Goal: Use online tool/utility: Use online tool/utility

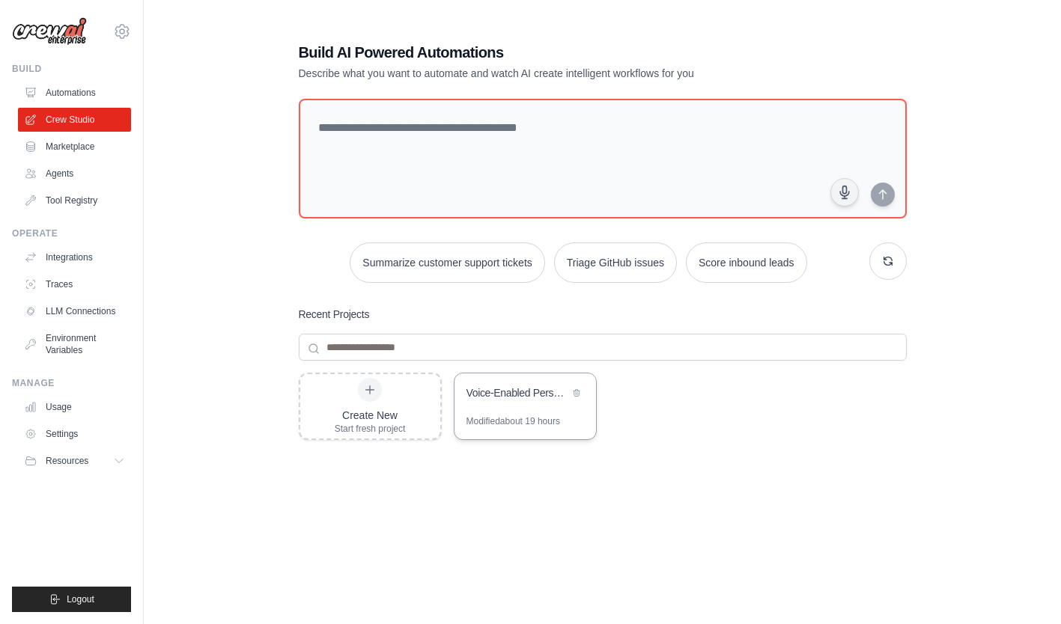
click at [505, 393] on div "Voice-Enabled Personal Assistant" at bounding box center [517, 393] width 103 height 15
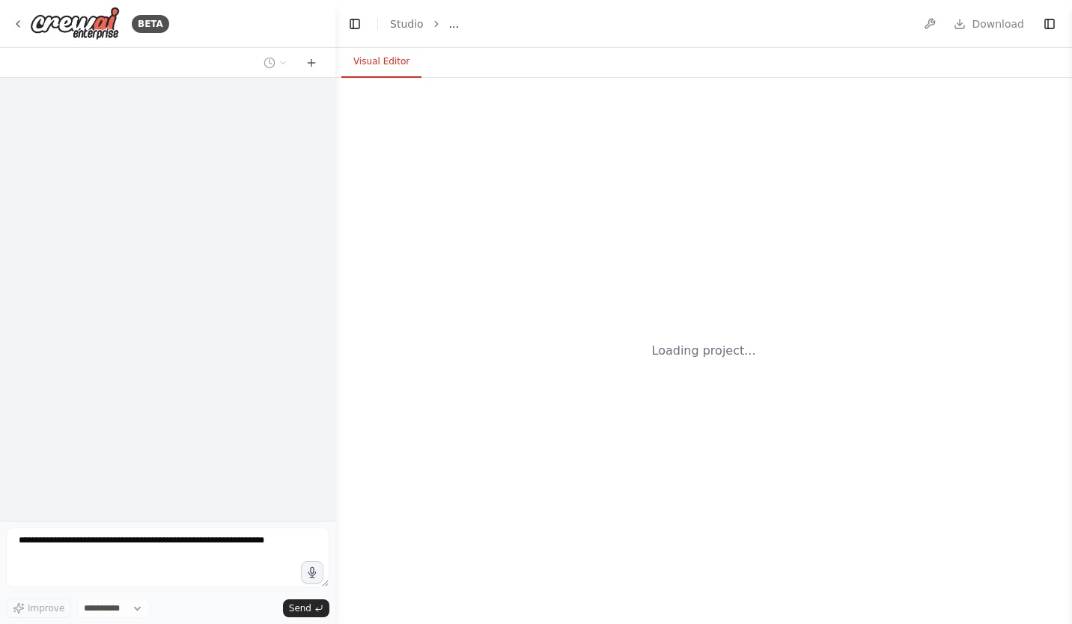
select select "****"
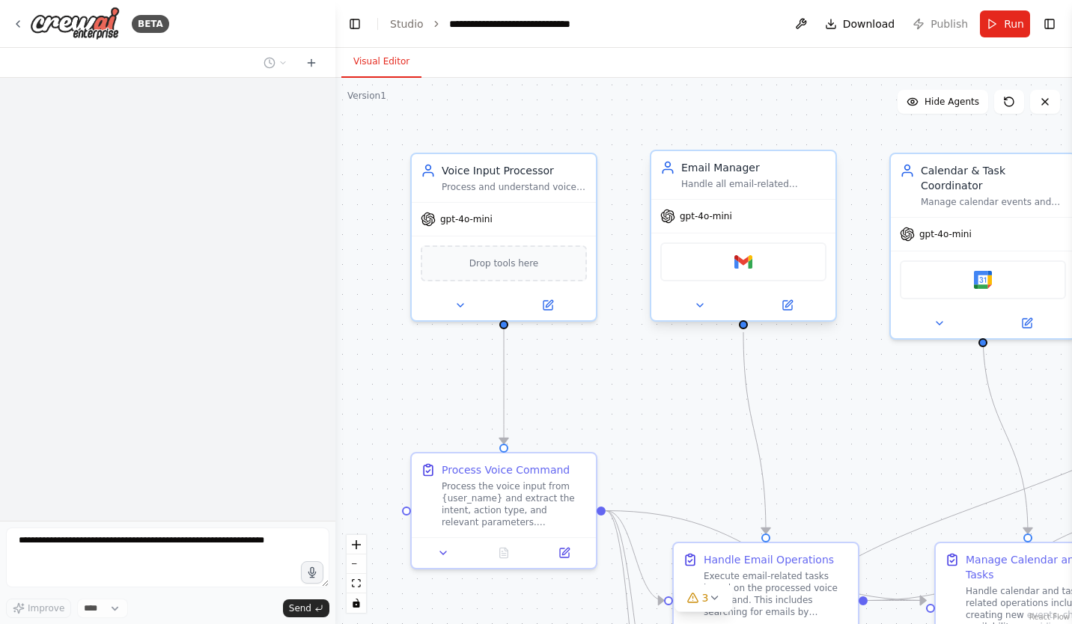
click at [725, 268] on div "Gmail" at bounding box center [743, 262] width 166 height 39
click at [764, 269] on div "Gmail" at bounding box center [743, 262] width 166 height 39
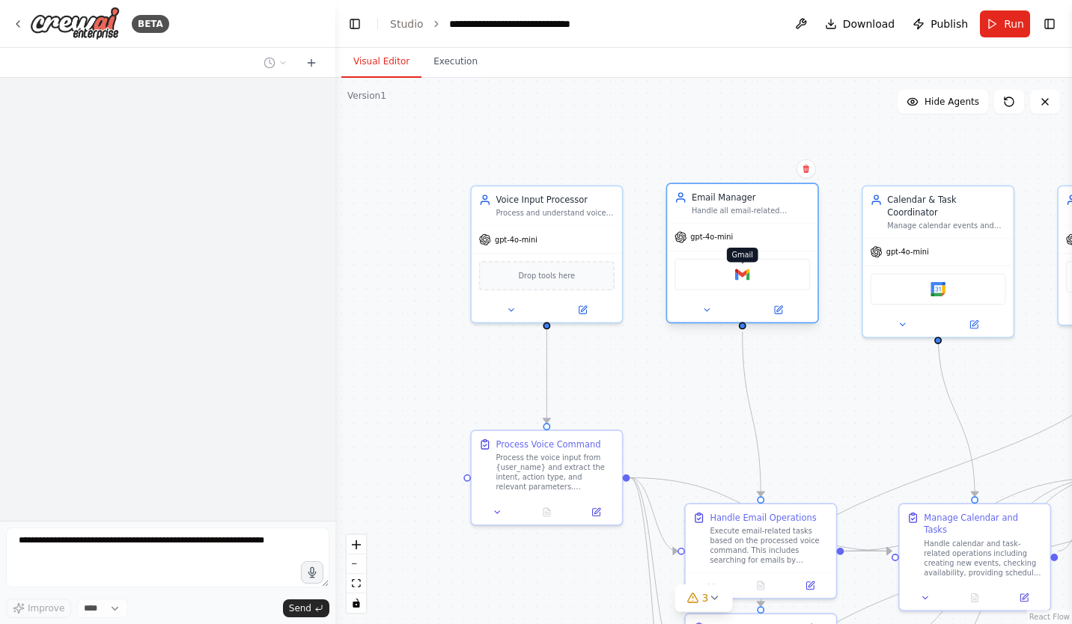
click at [737, 277] on img at bounding box center [742, 274] width 15 height 15
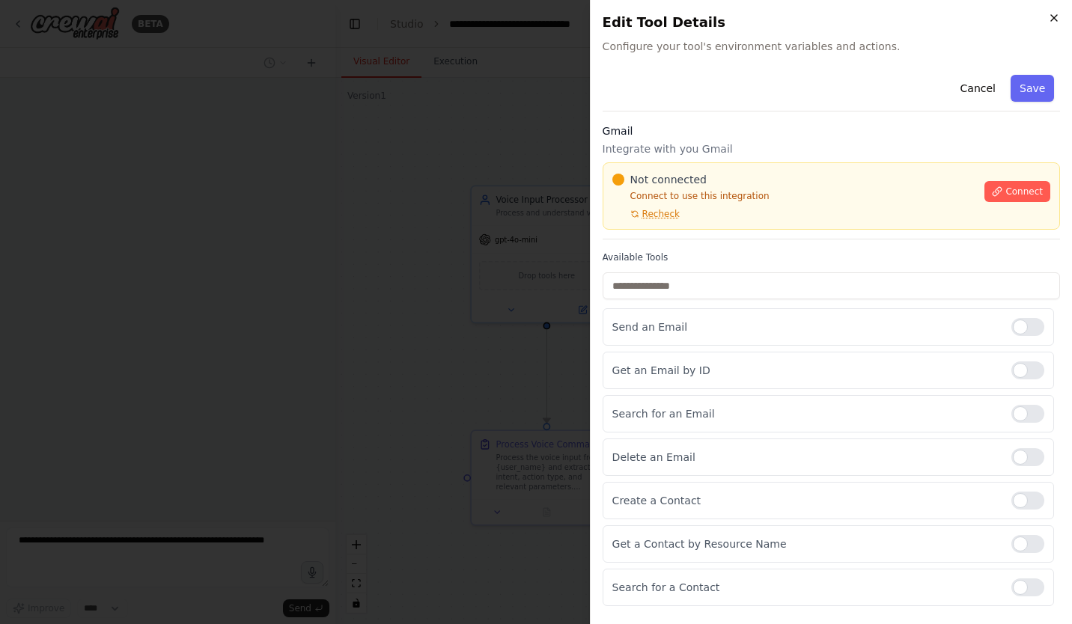
click at [1050, 19] on icon "button" at bounding box center [1054, 18] width 12 height 12
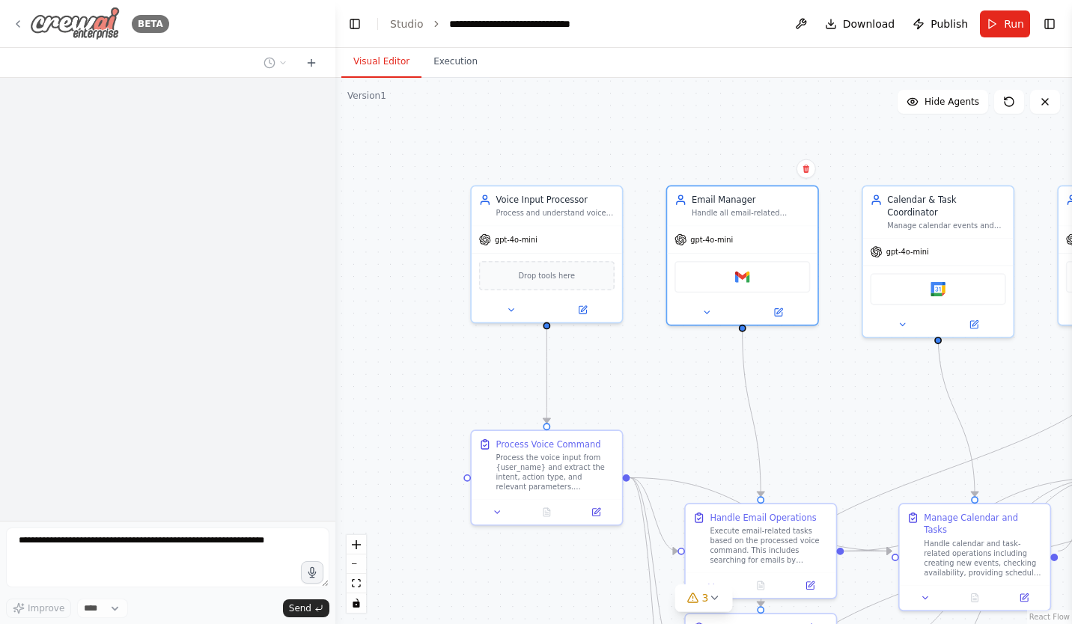
click at [28, 22] on div "BETA" at bounding box center [90, 24] width 157 height 34
